Goal: Information Seeking & Learning: Compare options

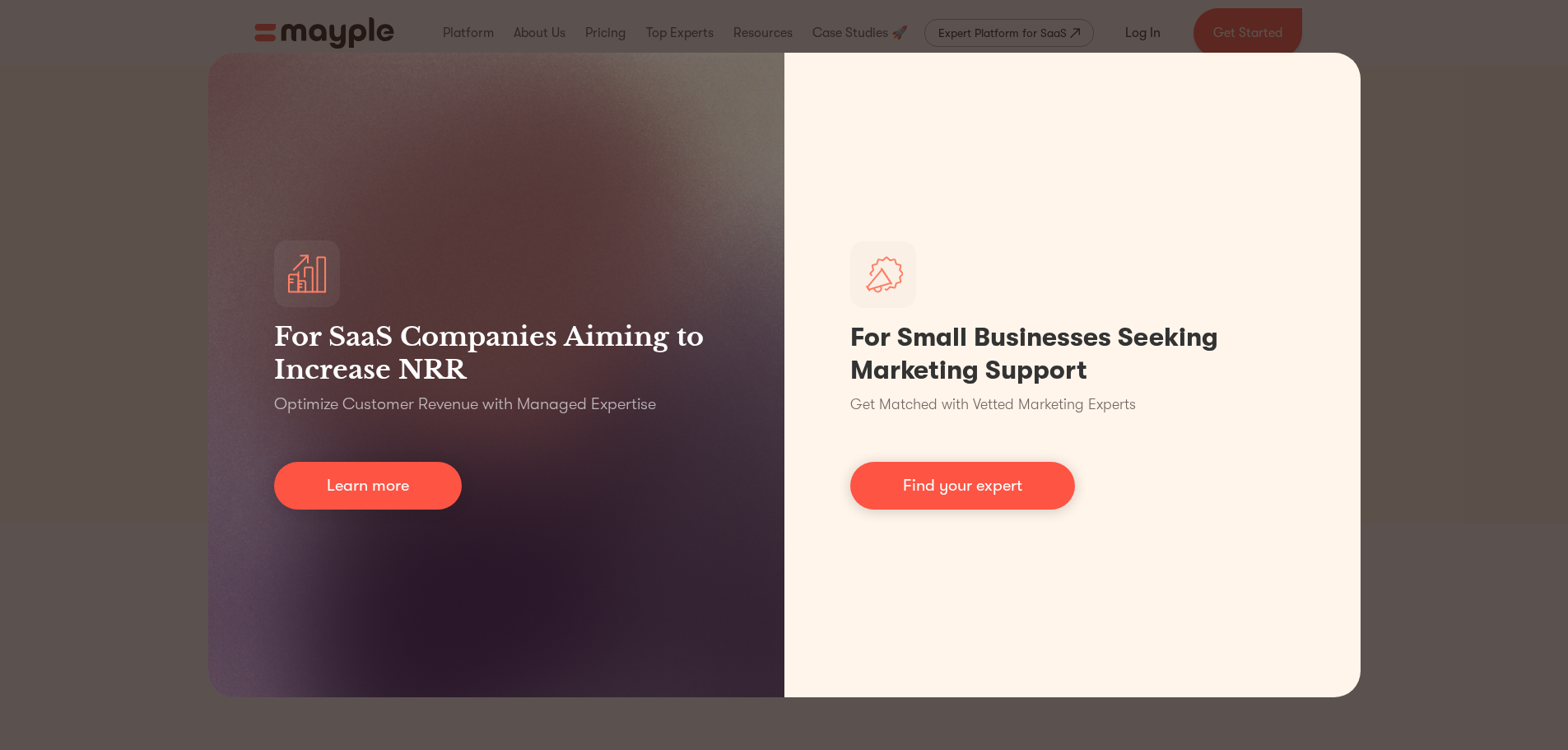
click at [1420, 68] on div "For SaaS Companies Aiming to Increase NRR Optimize Customer Revenue with Manage…" at bounding box center [784, 375] width 1568 height 750
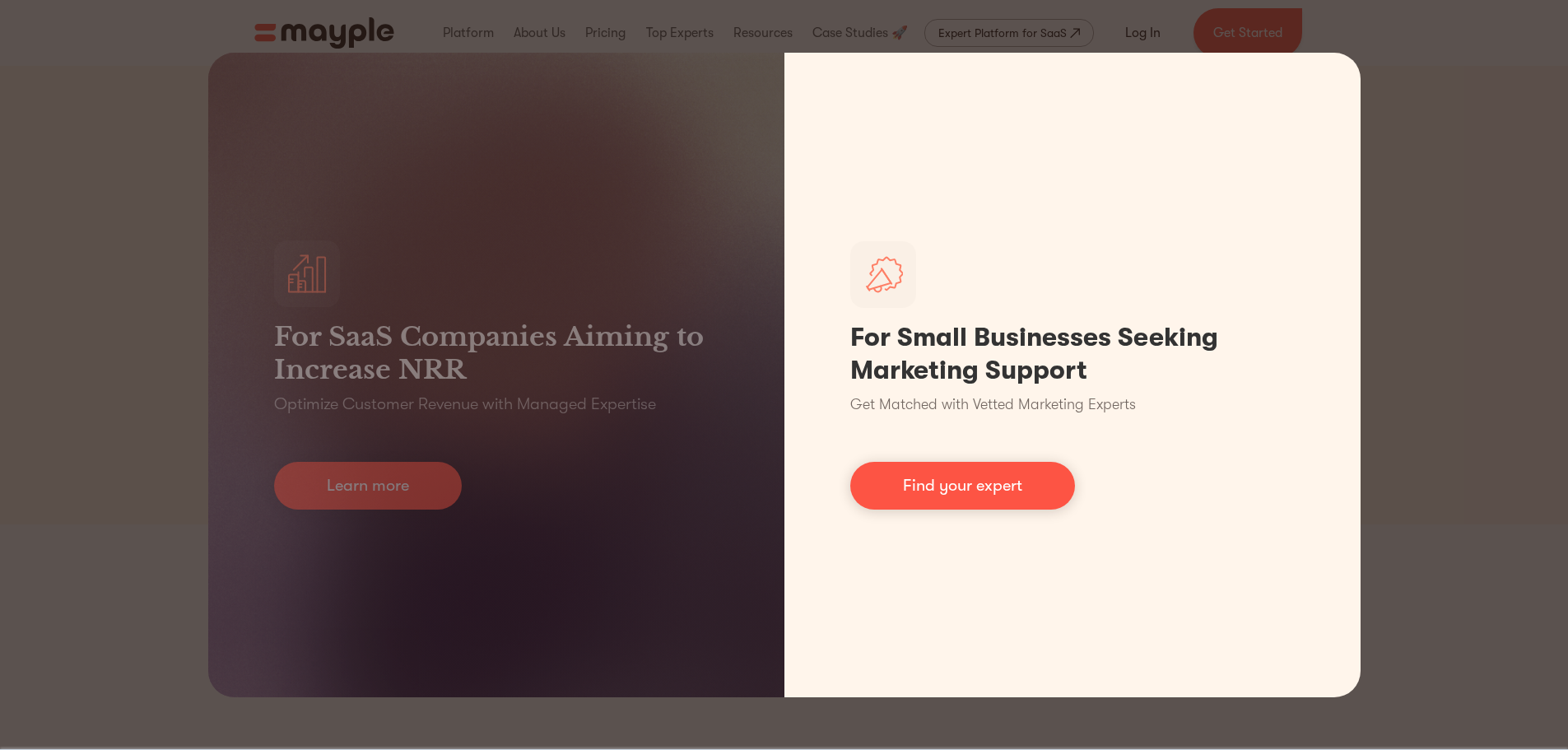
click at [949, 492] on link "Find your expert" at bounding box center [963, 486] width 225 height 47
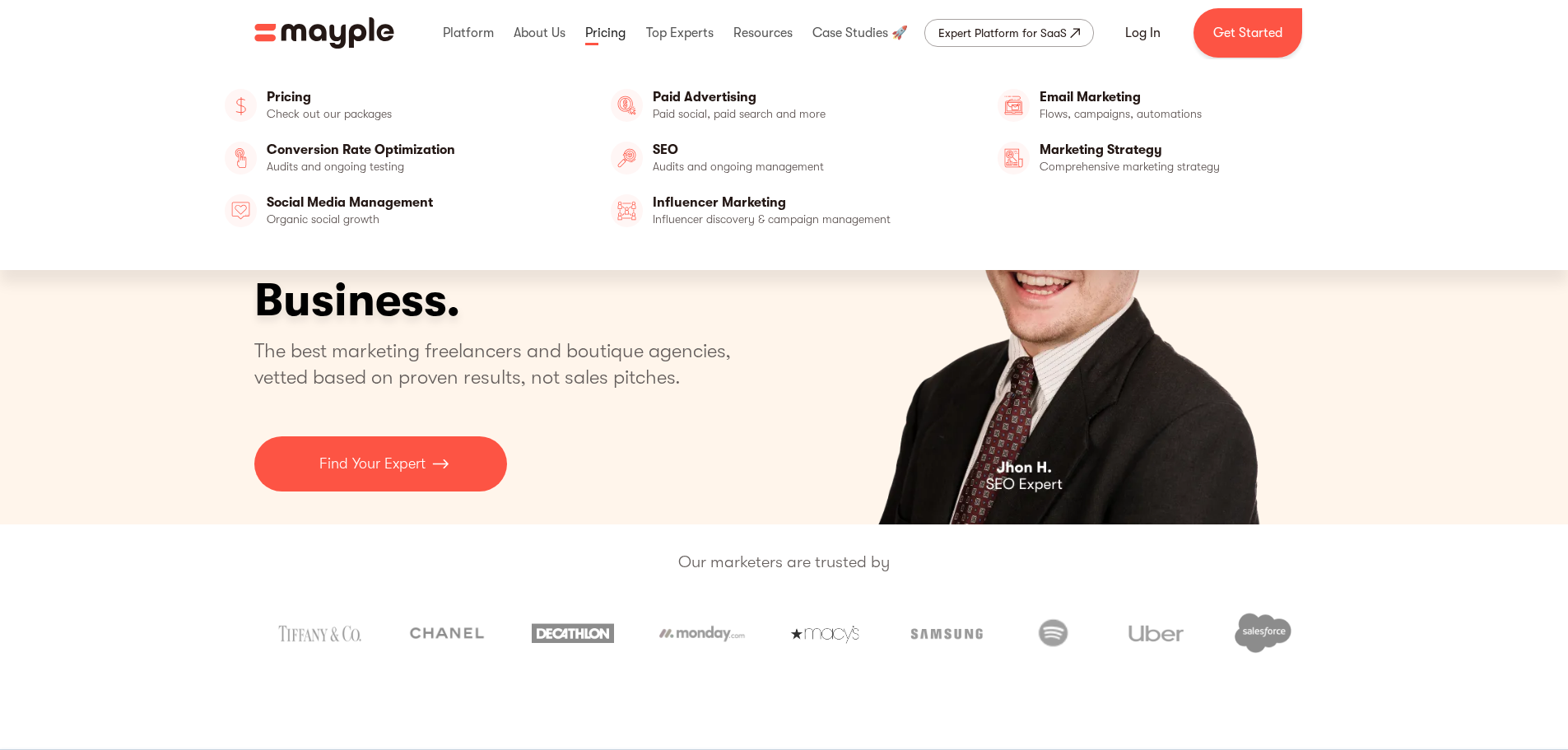
click at [610, 27] on link at bounding box center [604, 33] width 48 height 52
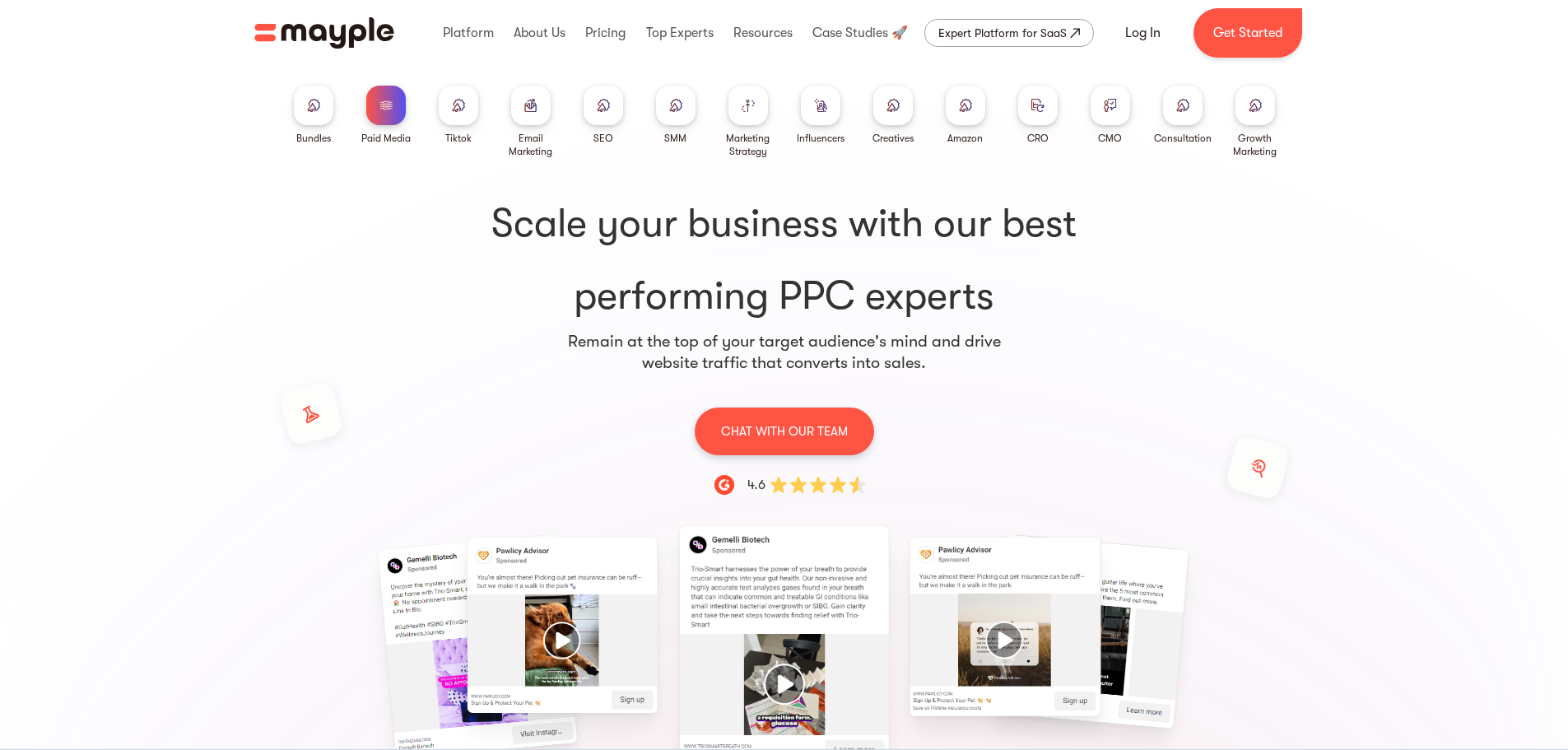
click at [524, 111] on img at bounding box center [530, 105] width 13 height 12
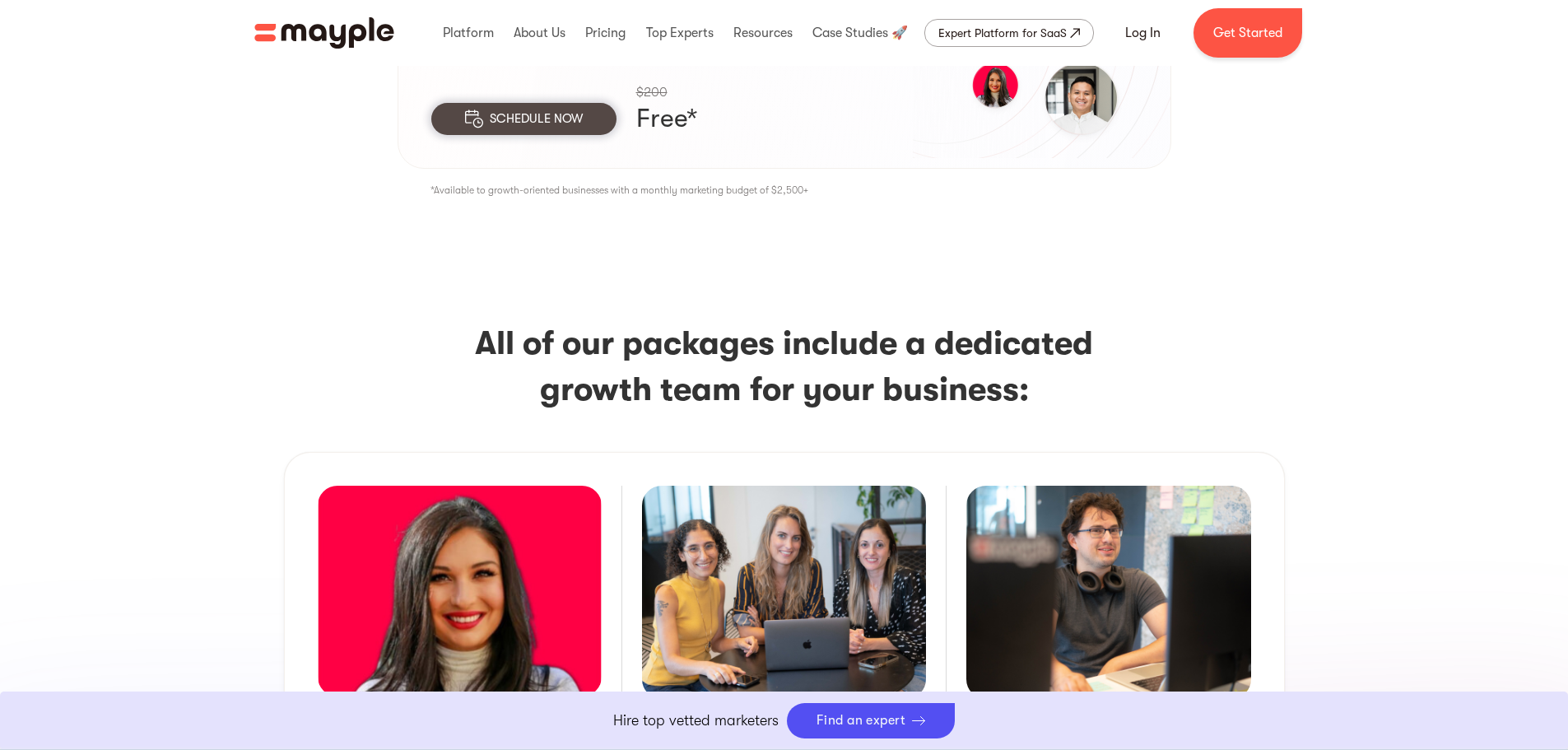
scroll to position [2635, 0]
